Goal: Find specific page/section: Find specific page/section

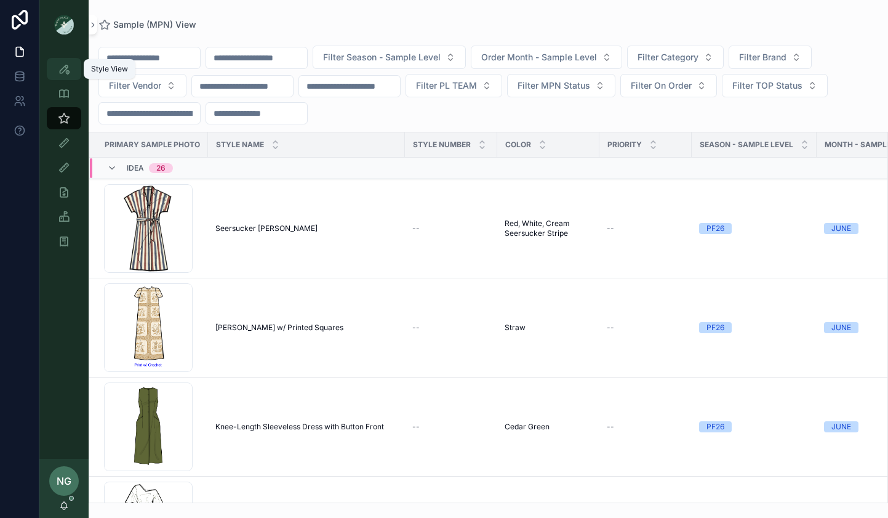
click at [71, 69] on div "Style View" at bounding box center [64, 69] width 20 height 20
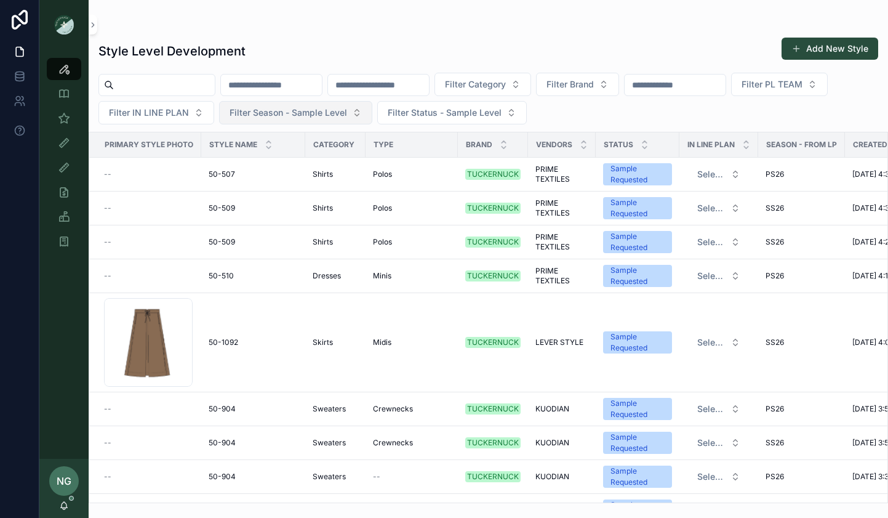
click at [298, 115] on span "Filter Season - Sample Level" at bounding box center [289, 113] width 118 height 12
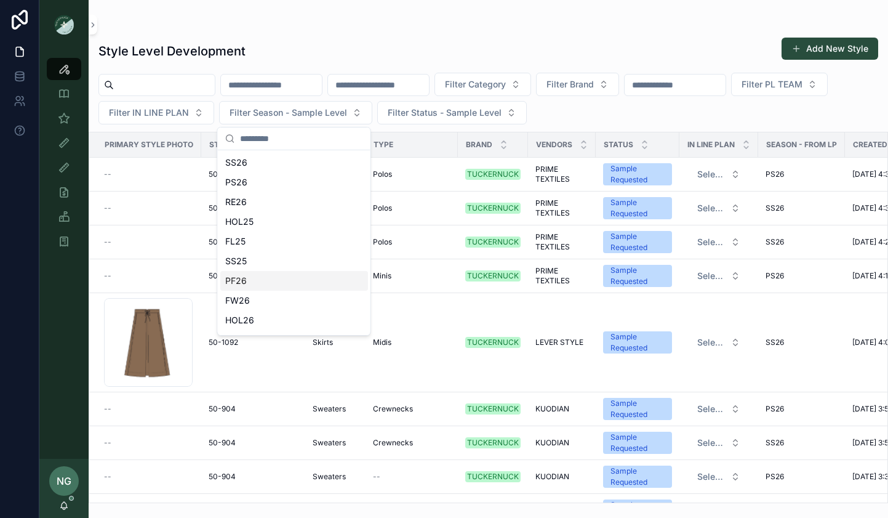
click at [252, 281] on div "PF26" at bounding box center [294, 281] width 148 height 20
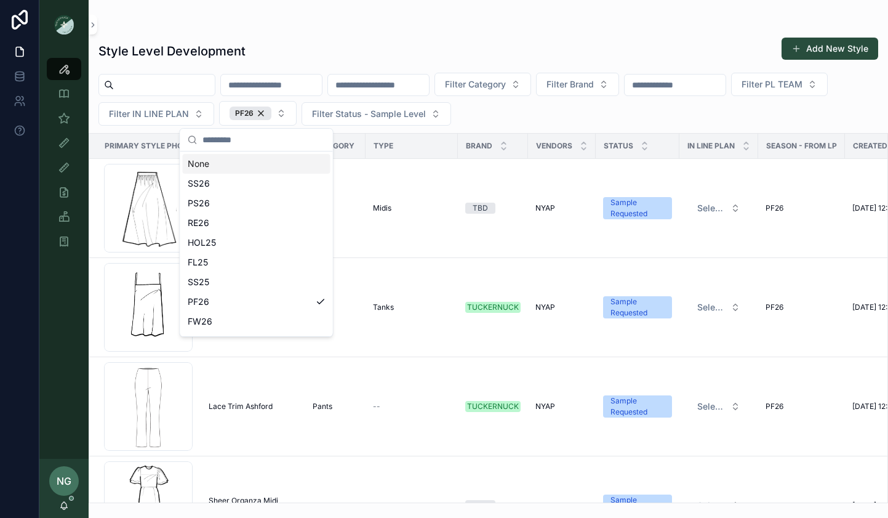
click at [341, 48] on div "Style Level Development Add New Style" at bounding box center [489, 51] width 780 height 28
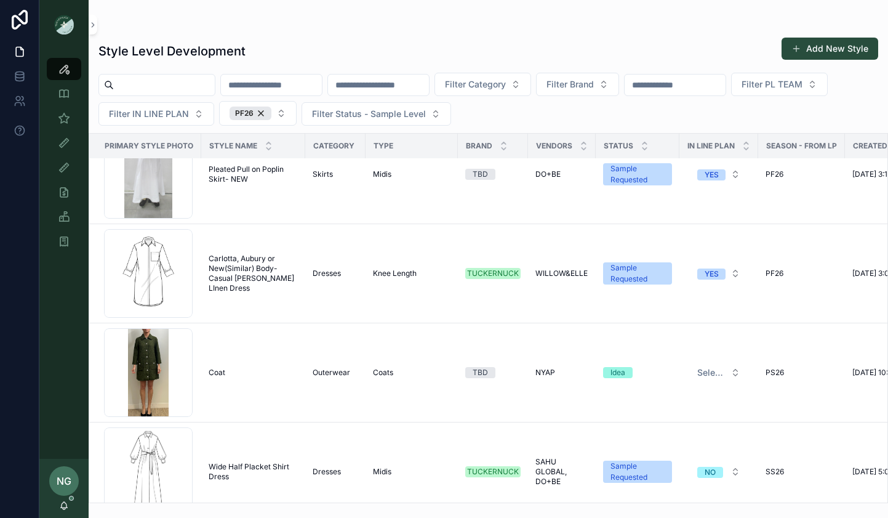
scroll to position [4689, 0]
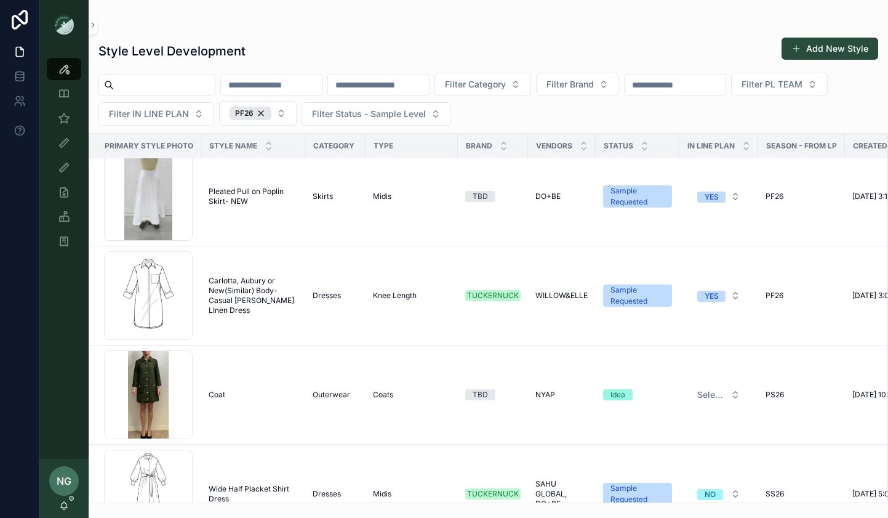
click at [374, 30] on div "Style Level Development Add New Style Filter Category Filter Brand Filter PL TE…" at bounding box center [489, 266] width 800 height 473
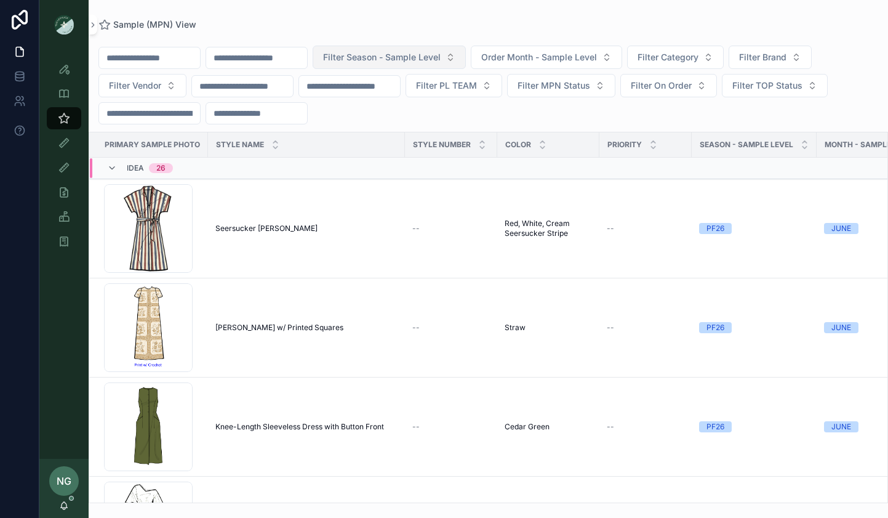
click at [432, 68] on button "Filter Season - Sample Level" at bounding box center [389, 57] width 153 height 23
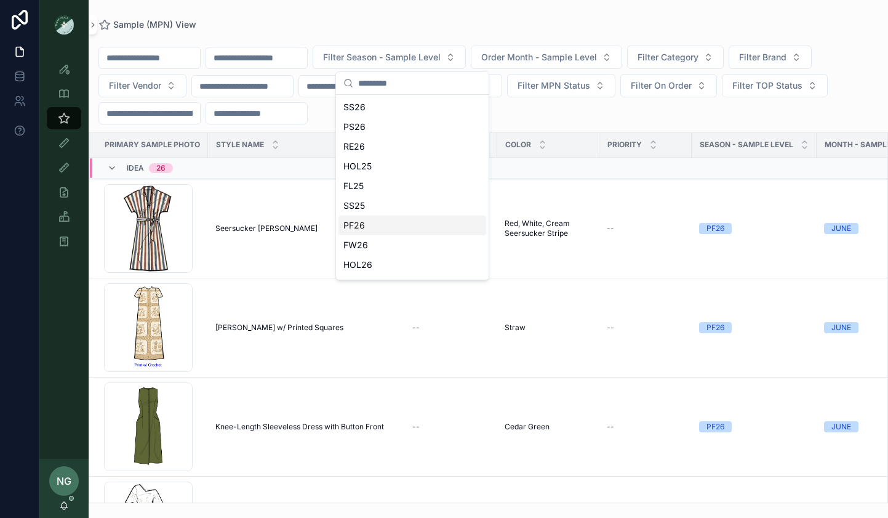
click at [386, 224] on div "PF26" at bounding box center [413, 225] width 148 height 20
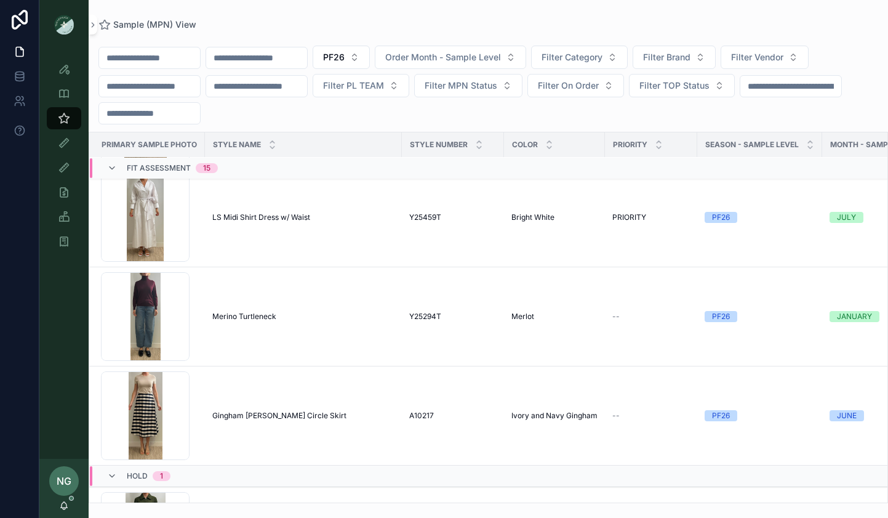
scroll to position [6589, 3]
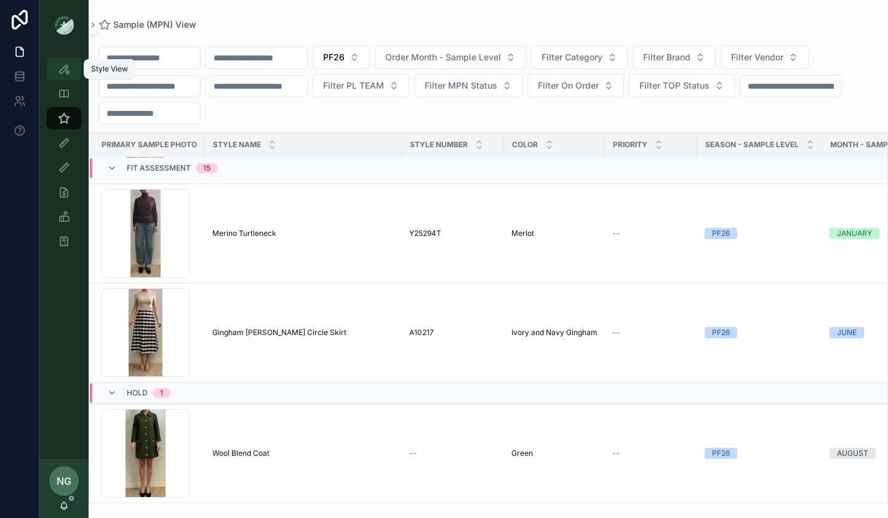
click at [58, 60] on div "Style View" at bounding box center [64, 69] width 20 height 20
